Goal: Information Seeking & Learning: Learn about a topic

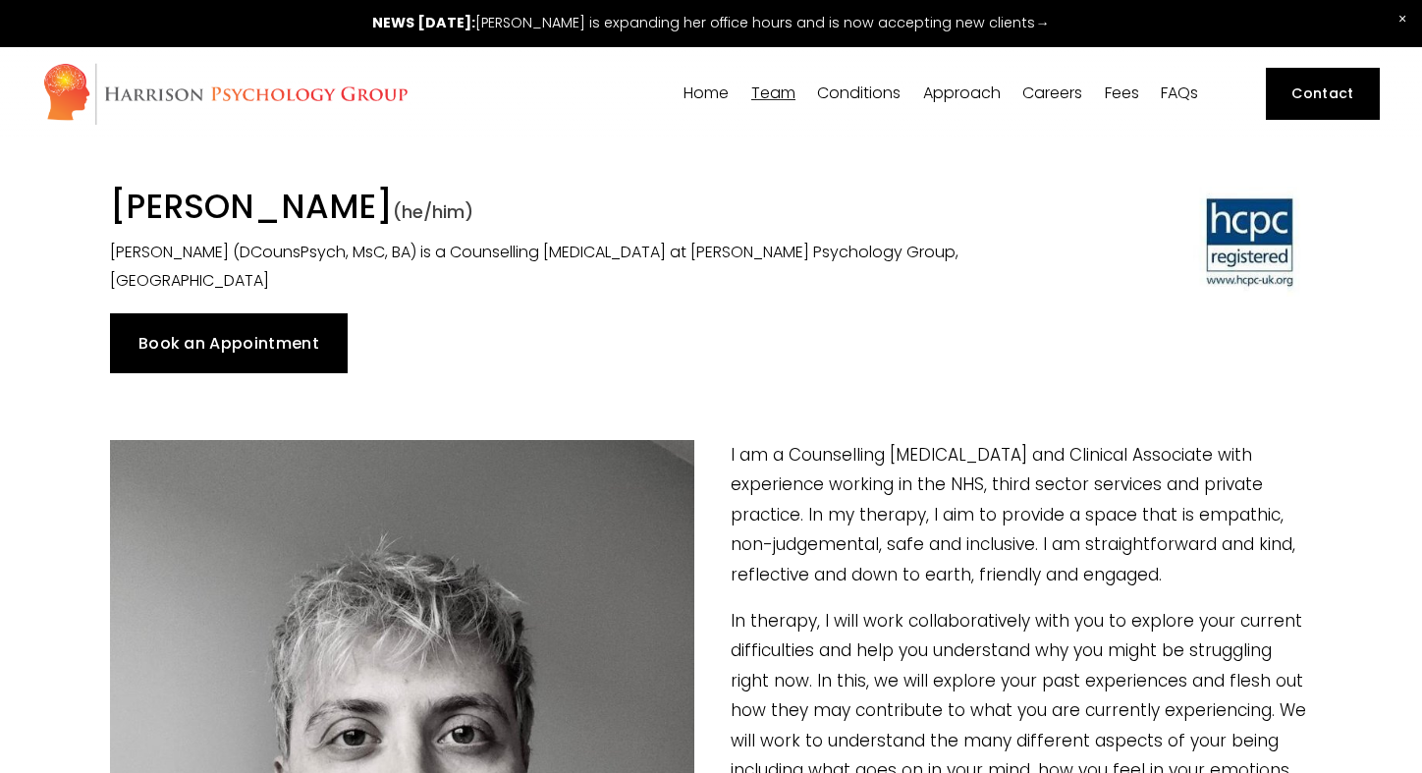
scroll to position [4488, 0]
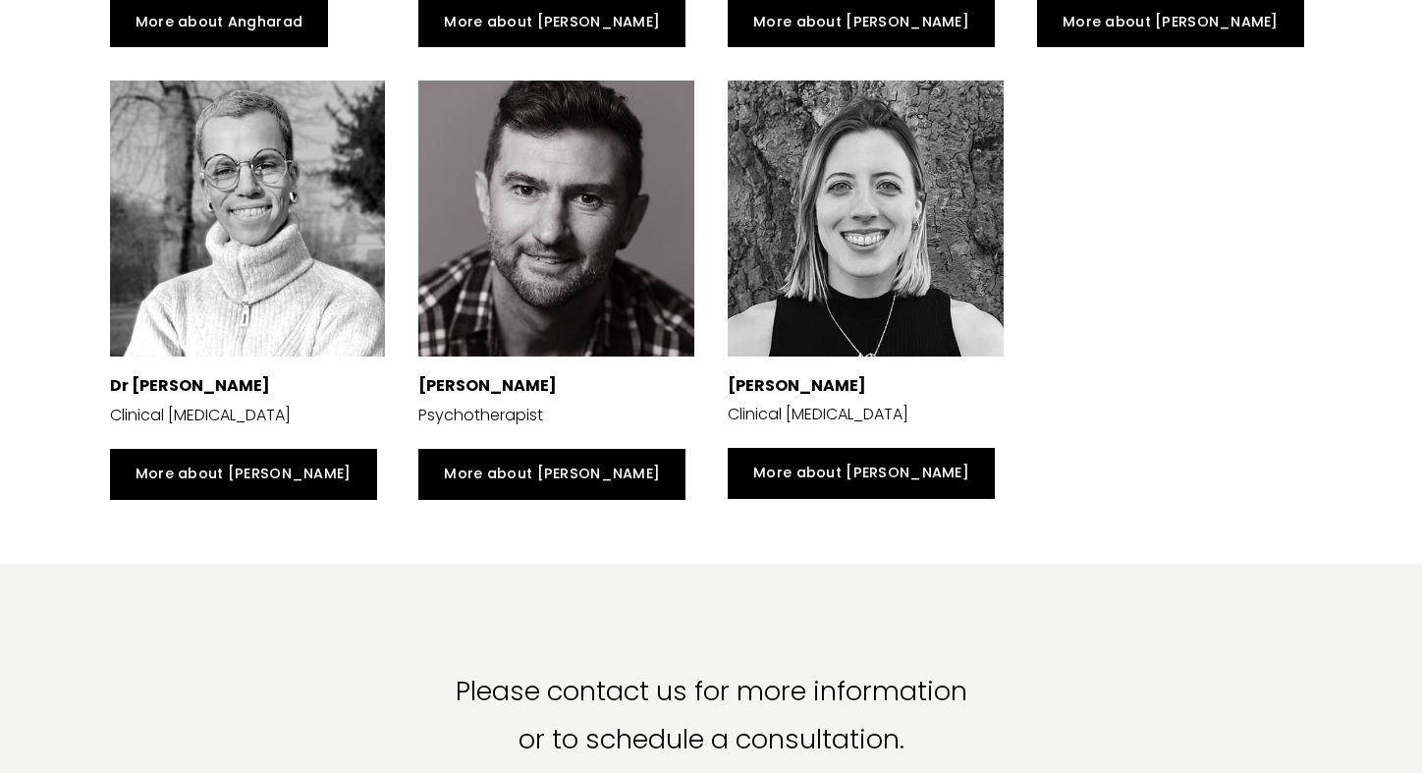
click at [1130, 302] on div "Stuart Avery Psychotherapist More about Stuart Dr Sophia Kosmider Clinical Psyc…" at bounding box center [865, 290] width 927 height 453
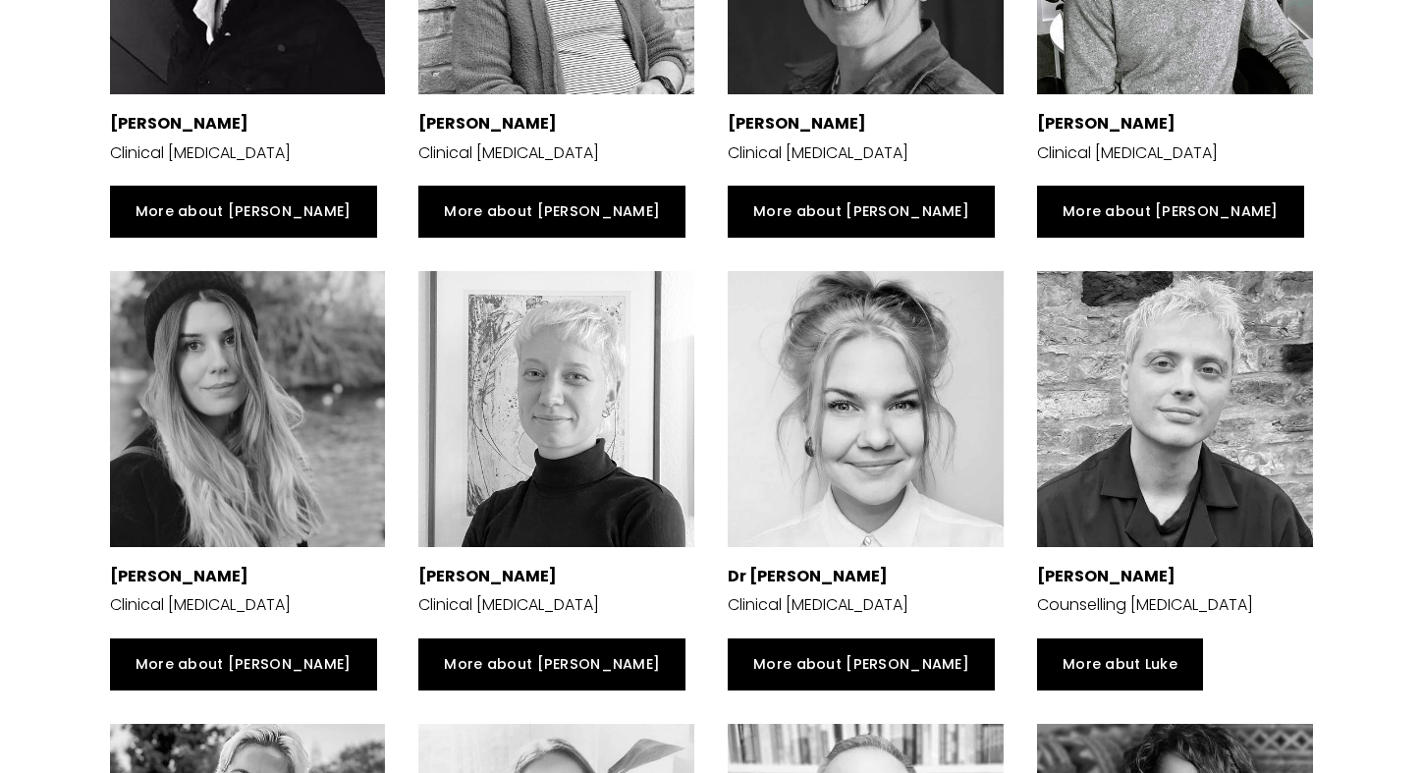
scroll to position [3396, 0]
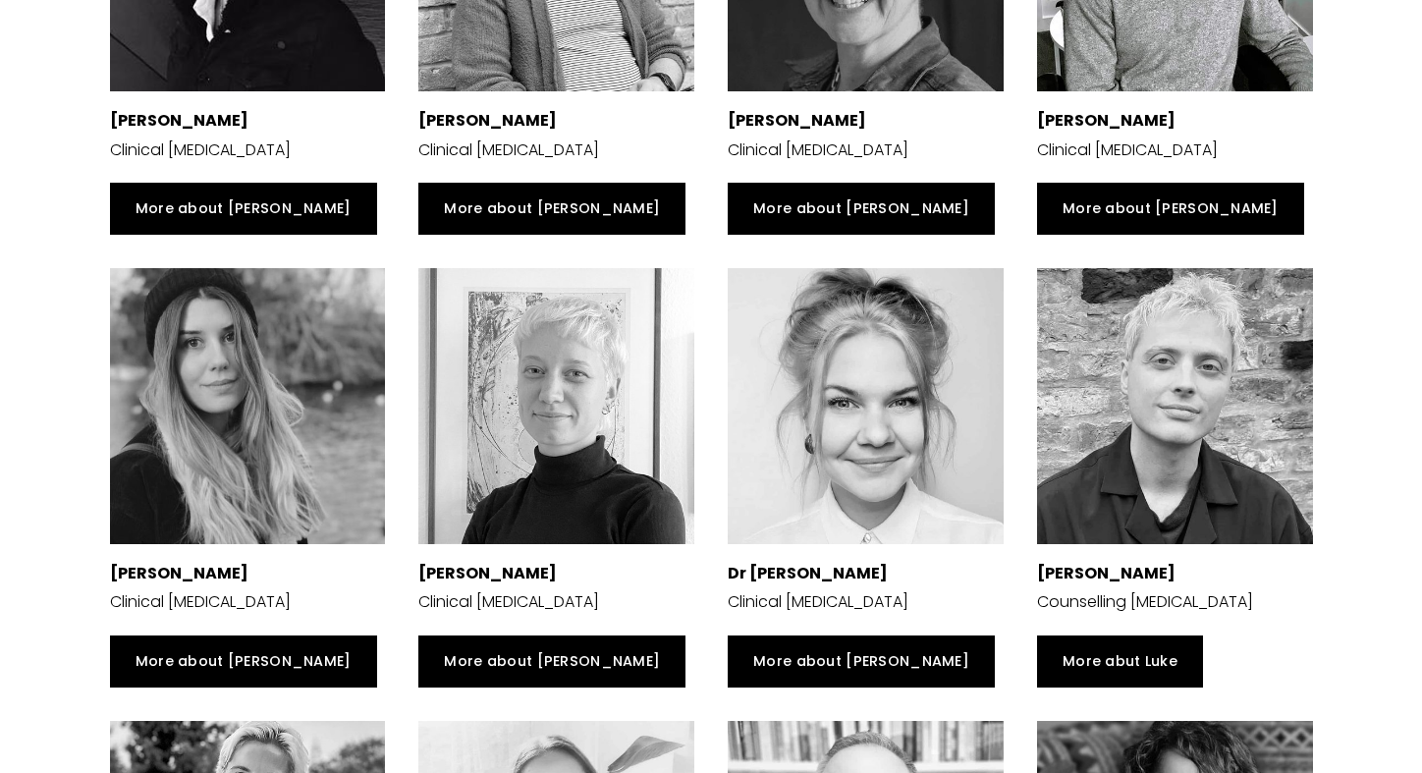
click at [1131, 510] on div at bounding box center [1175, 406] width 276 height 276
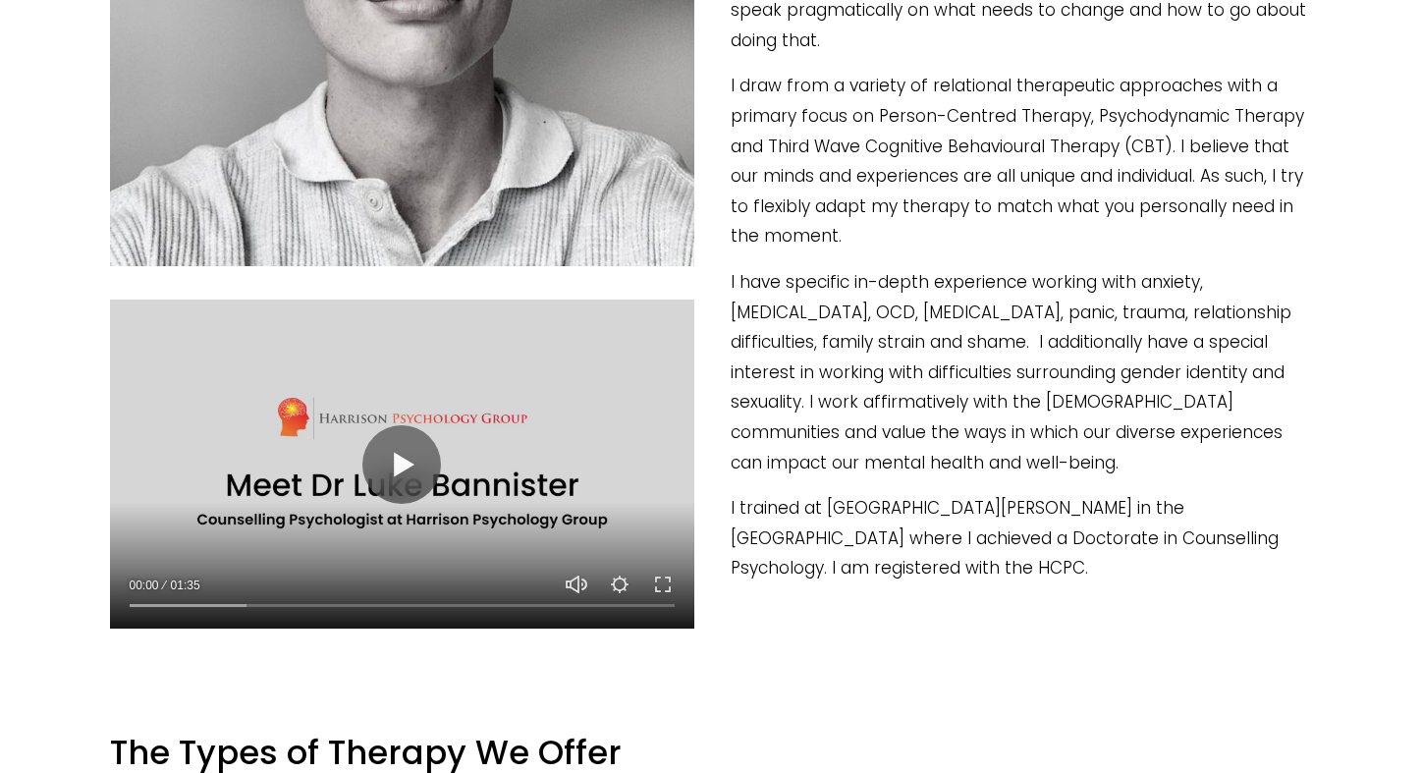
scroll to position [877, 0]
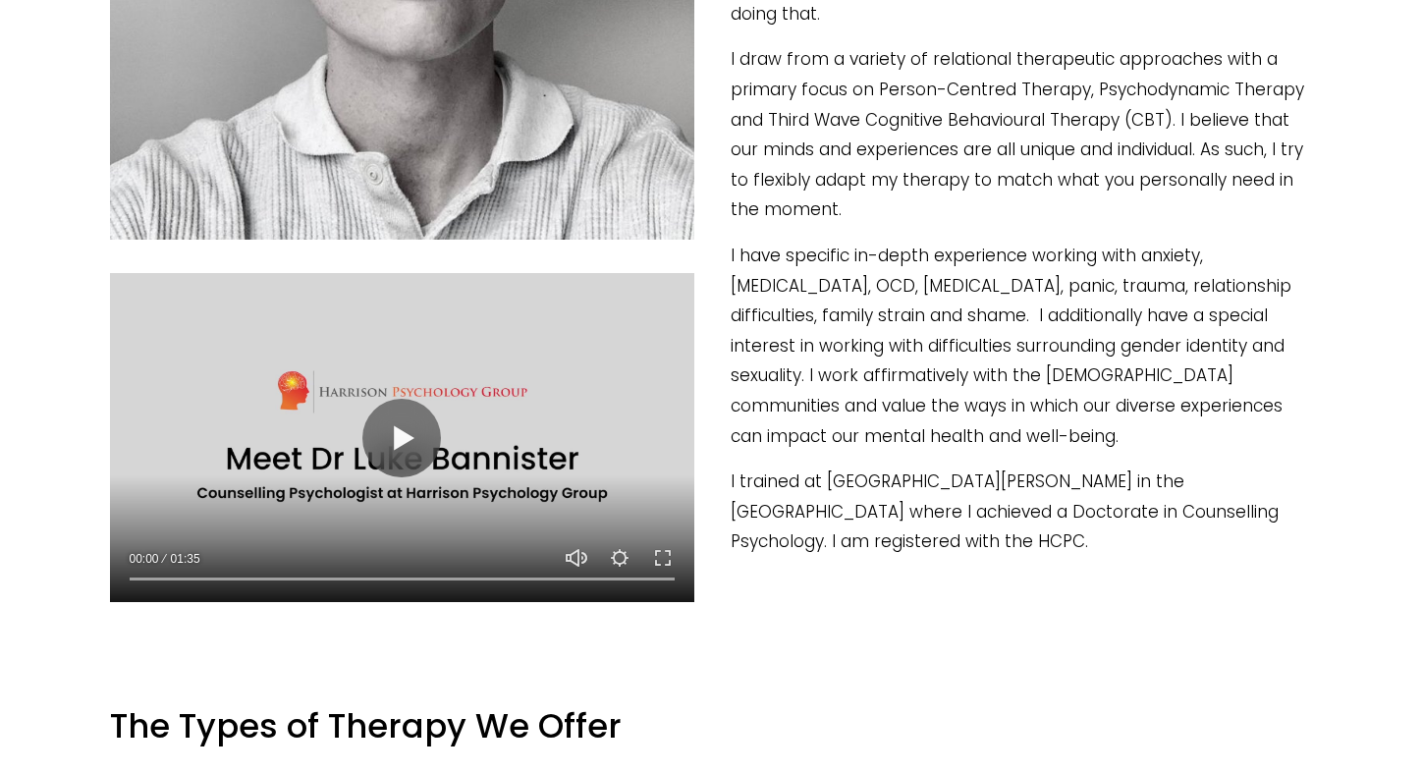
click at [335, 410] on div at bounding box center [402, 437] width 585 height 329
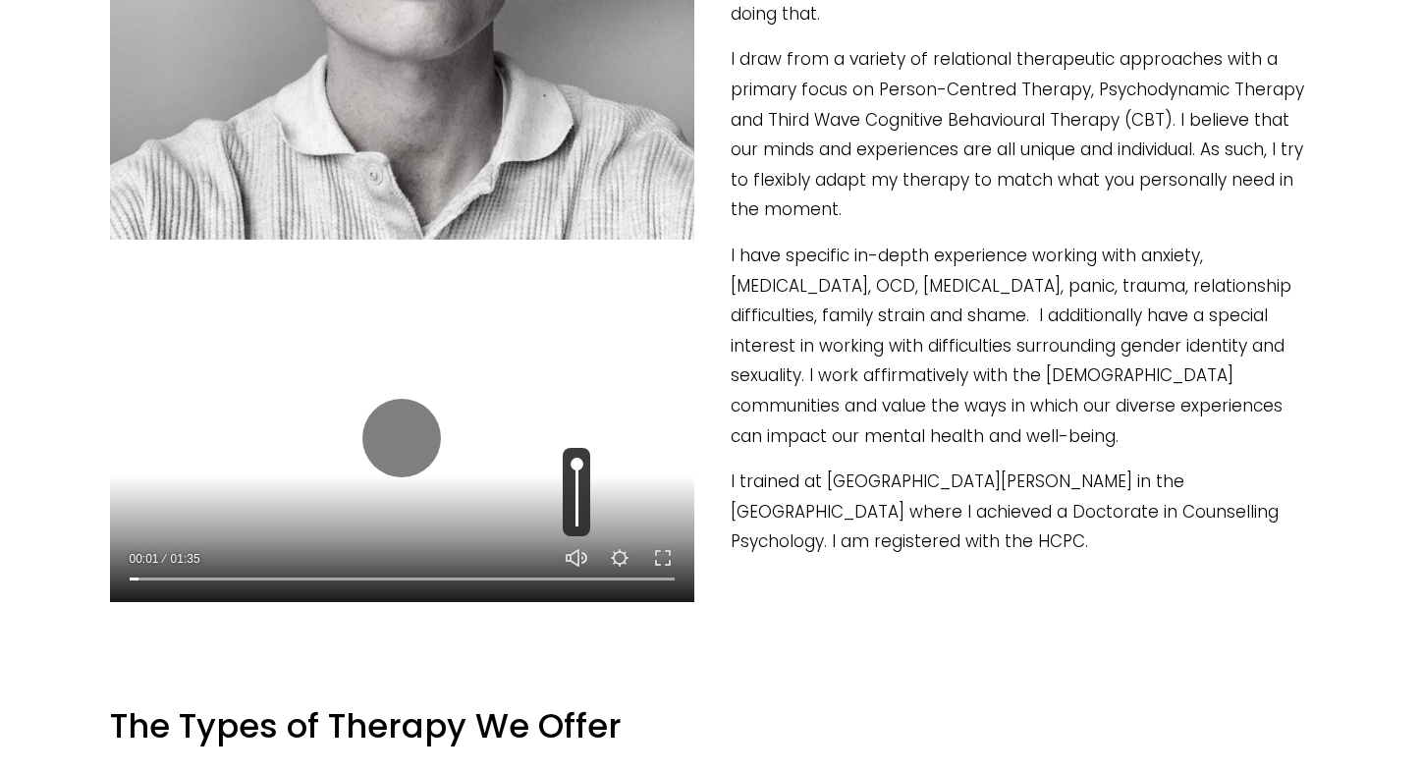
type input "1.85"
type input "0.5"
type input "2.13"
type input "0.5"
click at [577, 492] on input "Volume" at bounding box center [576, 492] width 27 height 88
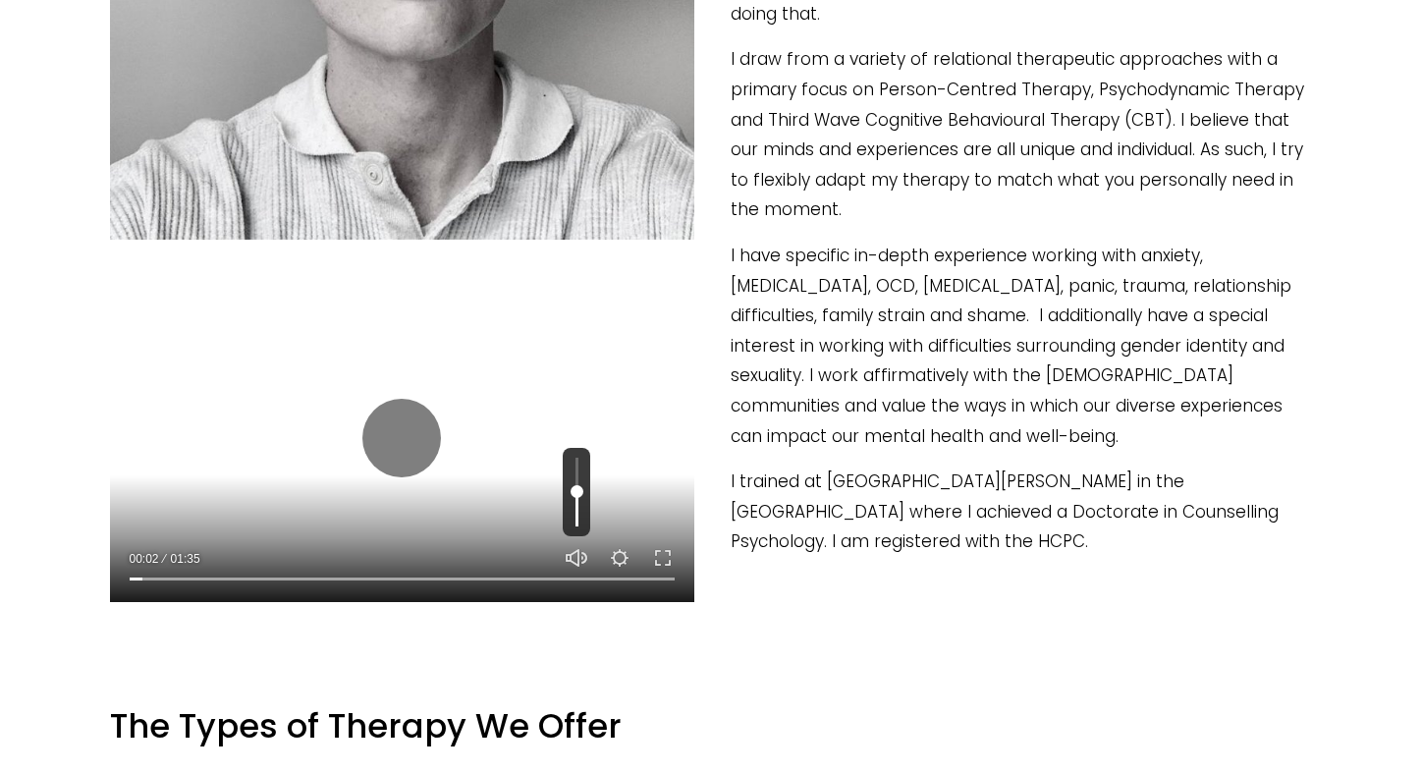
type input "2.68"
type input "0.25"
type input "2.96"
drag, startPoint x: 577, startPoint y: 492, endPoint x: 577, endPoint y: 509, distance: 16.7
type input "0.2"
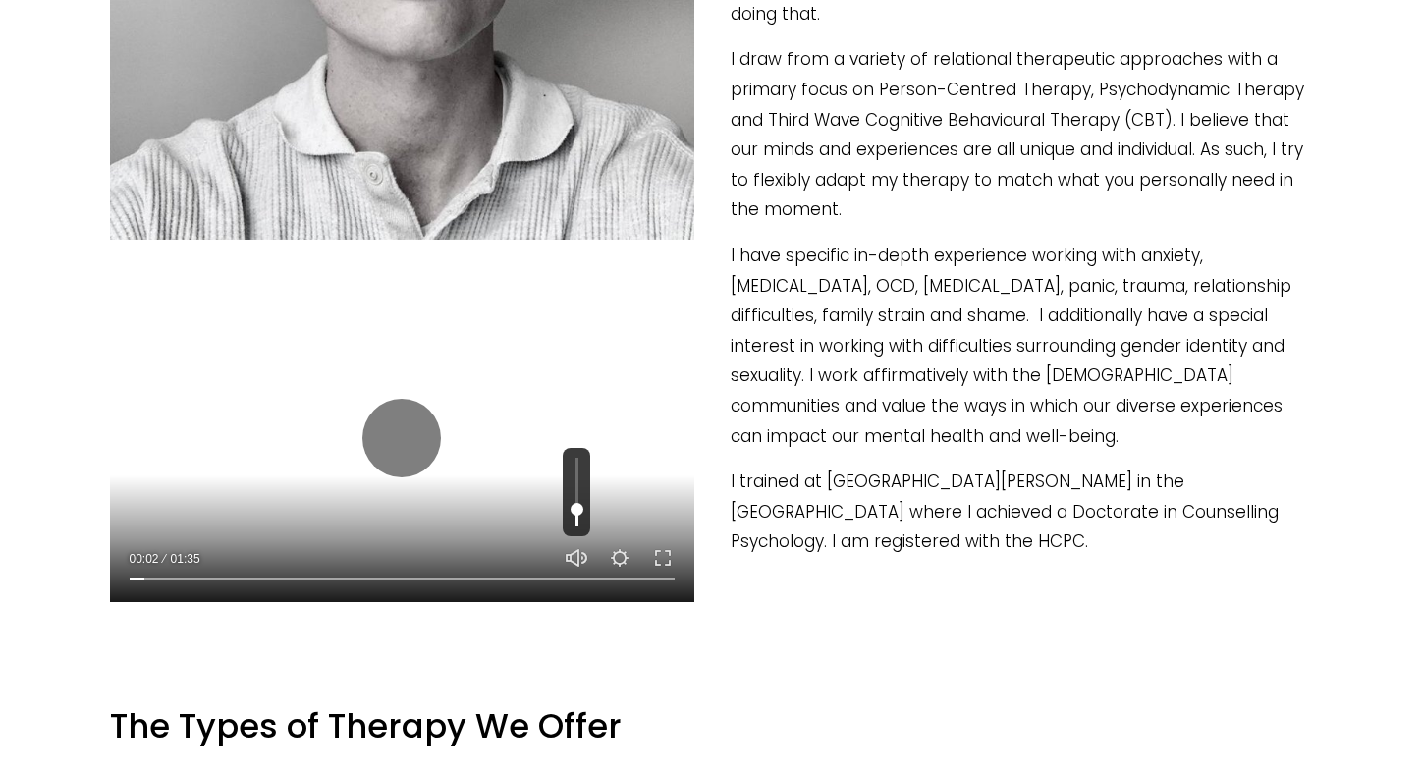
click at [577, 509] on input "Volume" at bounding box center [576, 492] width 27 height 88
type input "6.29"
type input "0"
type input "6.87"
type input "0.1"
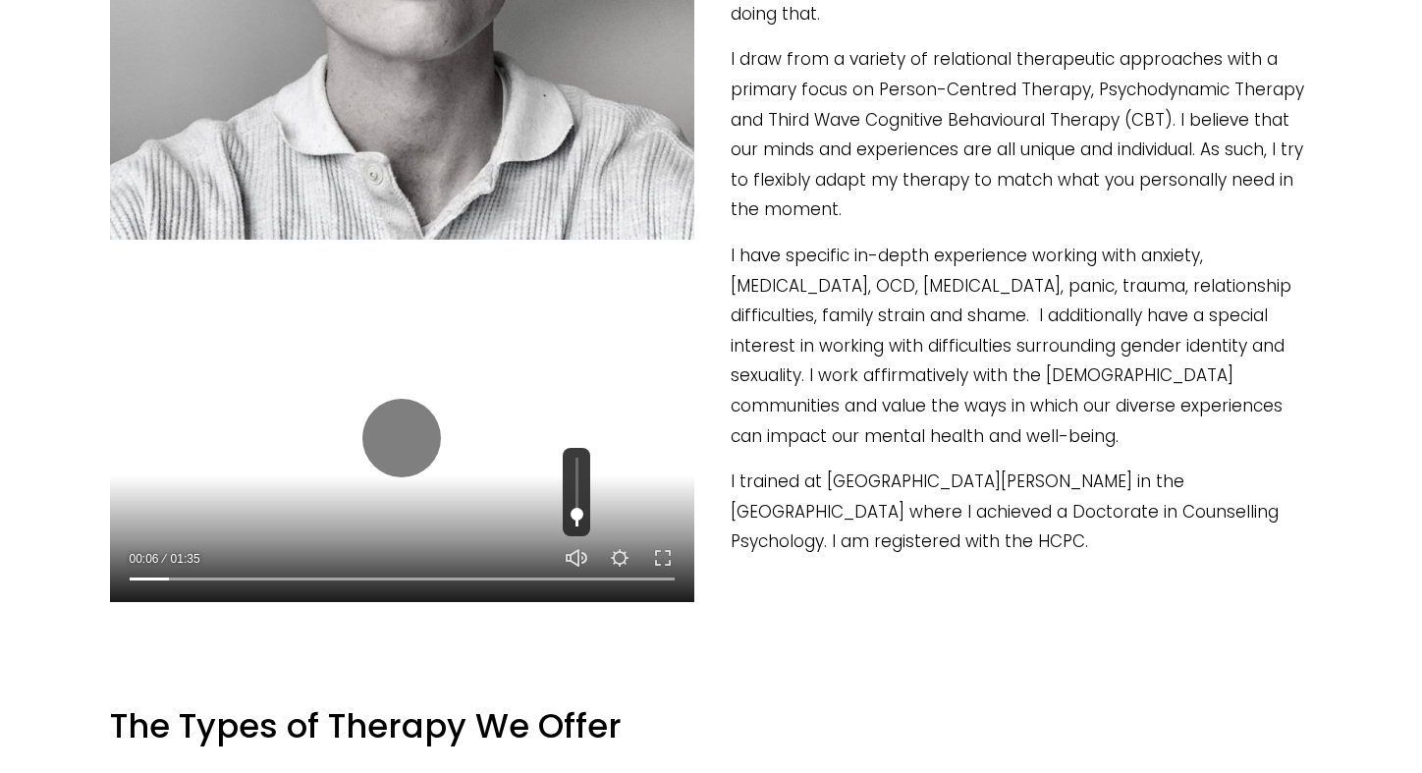
type input "7.4"
type input "0.1"
click at [574, 513] on input "Volume" at bounding box center [576, 492] width 27 height 88
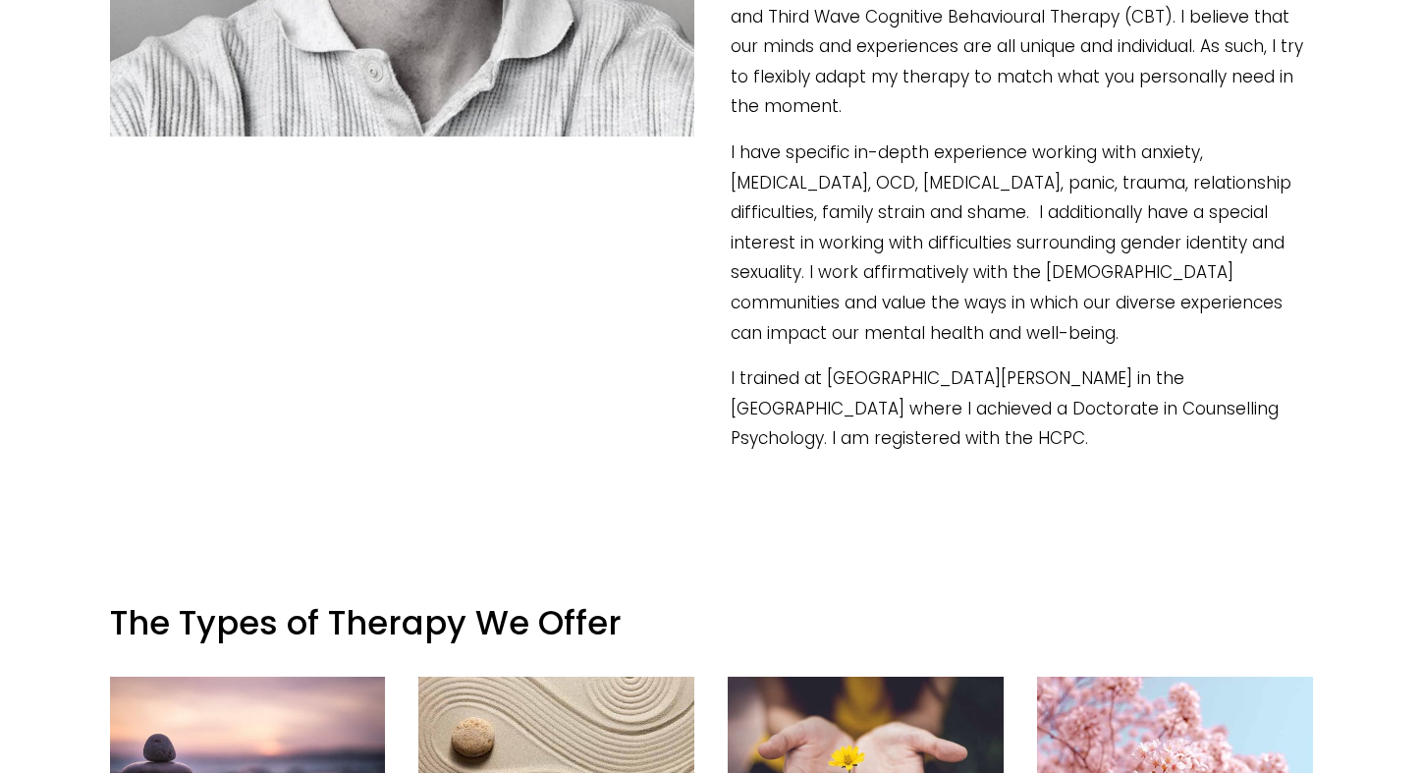
scroll to position [935, 0]
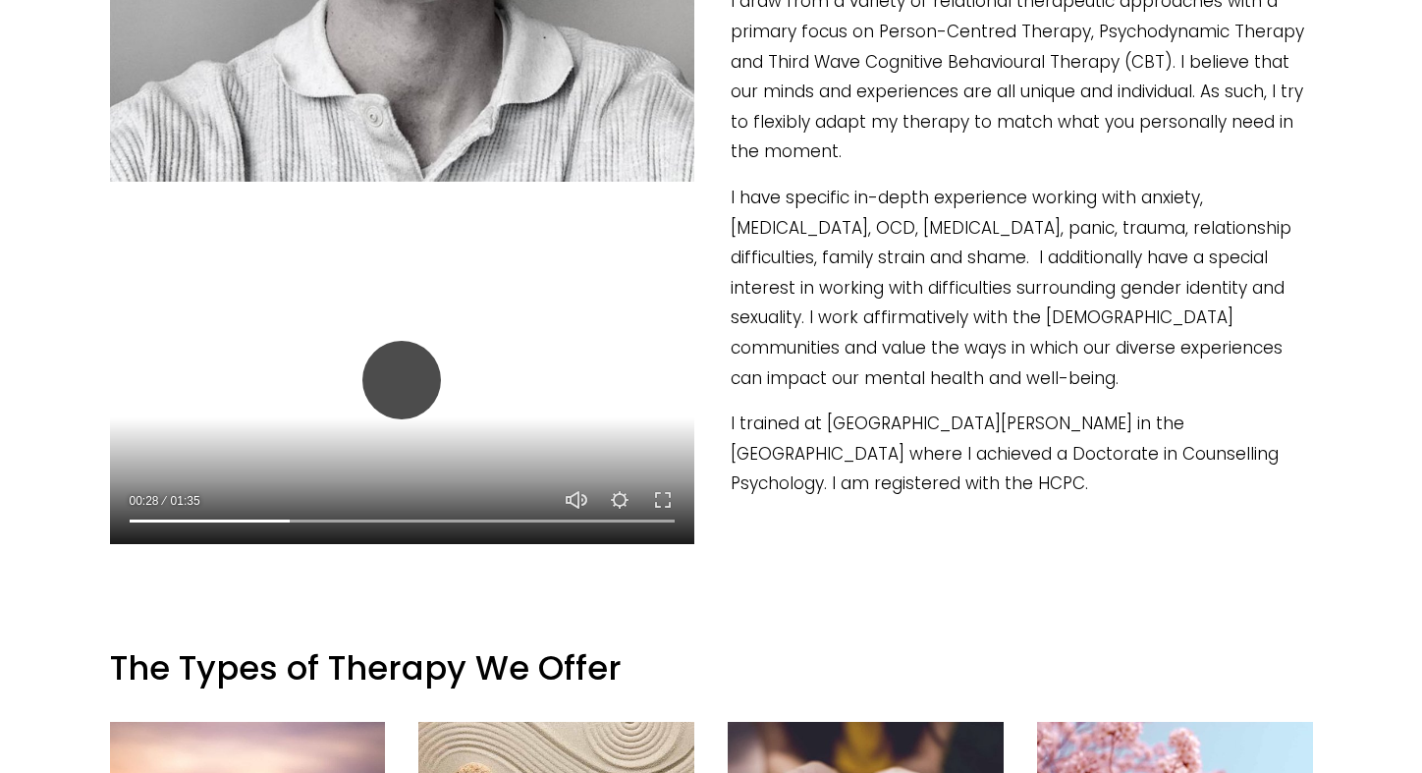
click at [383, 390] on button "Play" at bounding box center [401, 380] width 79 height 79
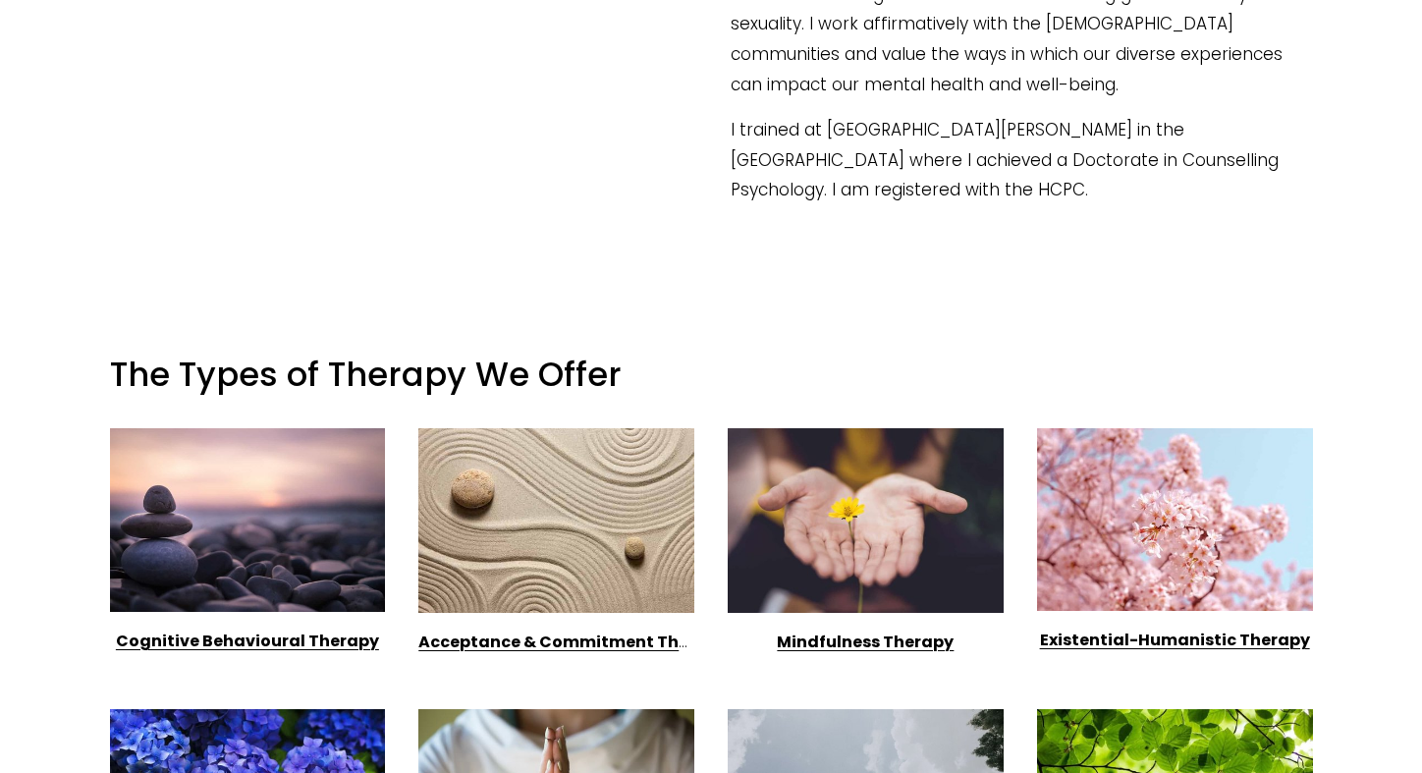
scroll to position [1253, 0]
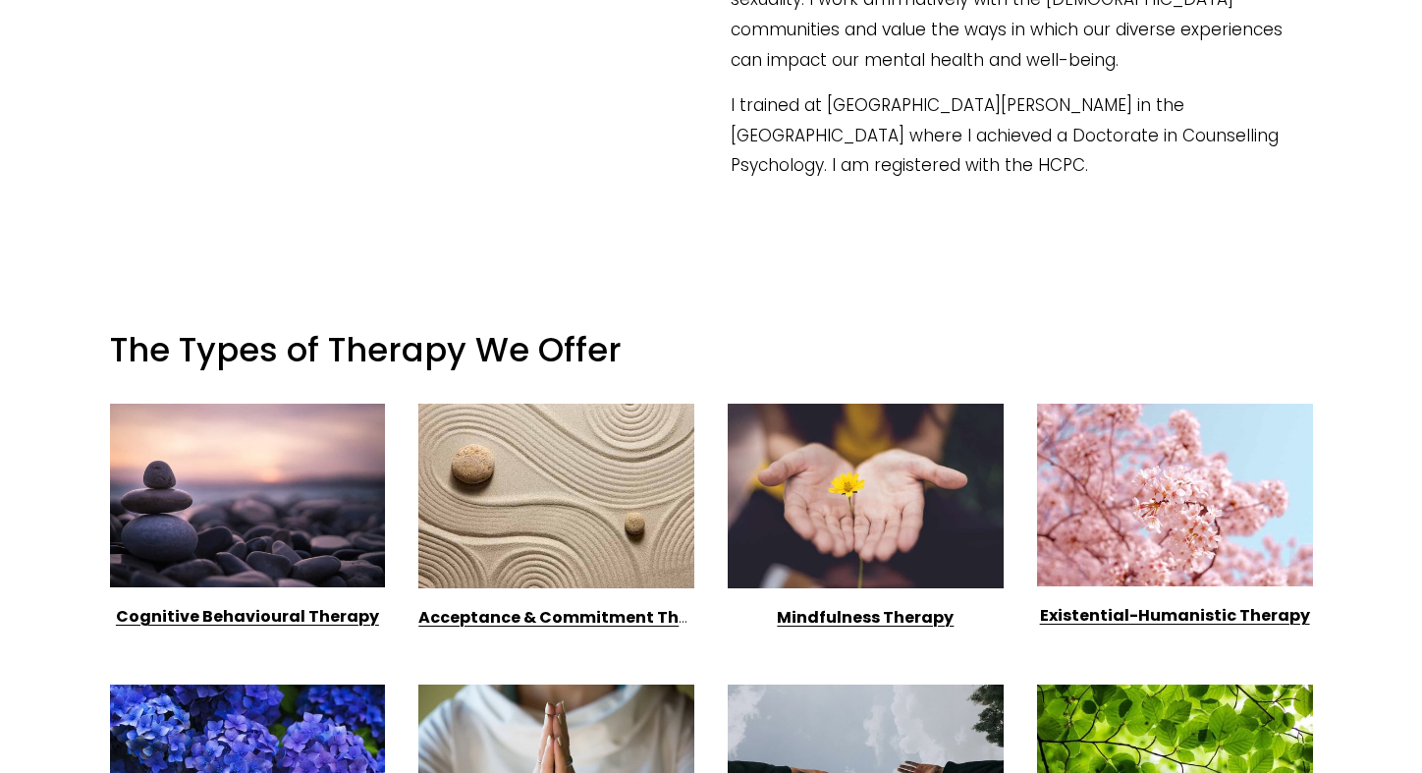
type input "100"
